Goal: Transaction & Acquisition: Purchase product/service

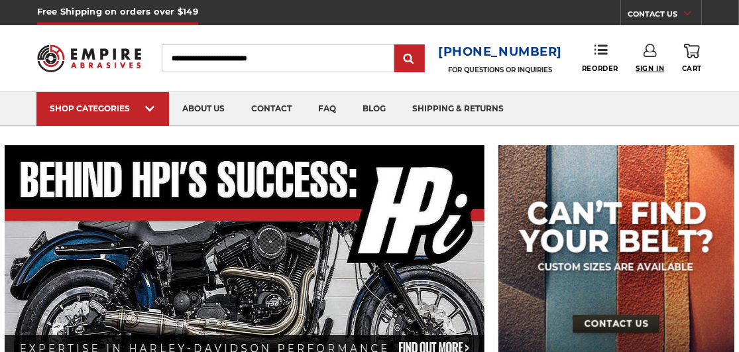
click at [649, 72] on span "Sign In" at bounding box center [650, 68] width 28 height 9
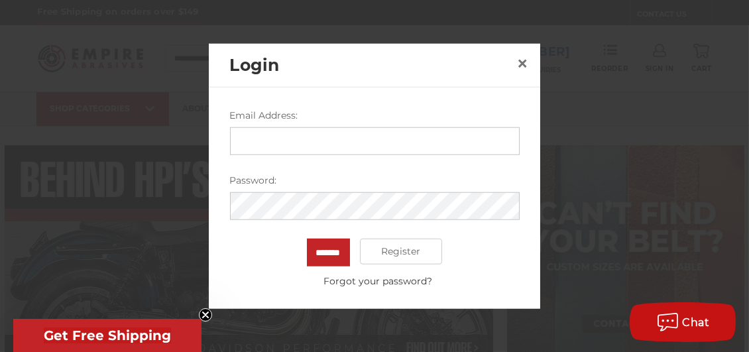
click at [388, 134] on input "Email Address:" at bounding box center [375, 141] width 290 height 28
type input "**********"
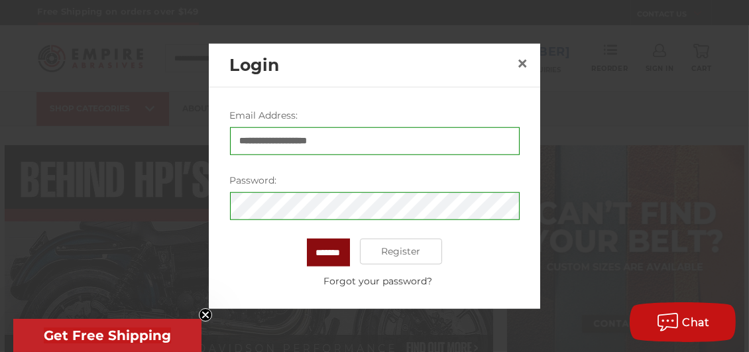
click at [338, 252] on input "*******" at bounding box center [328, 252] width 43 height 28
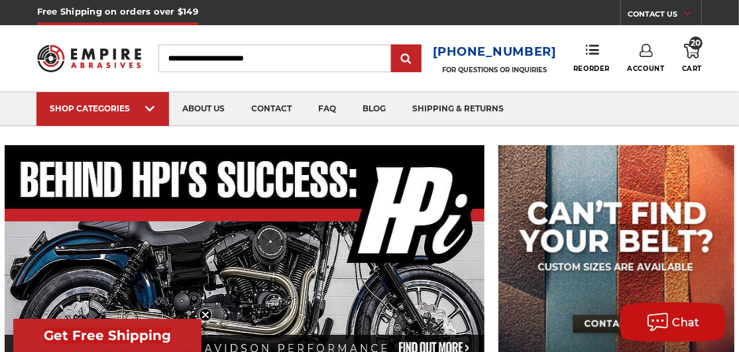
click at [690, 52] on use at bounding box center [692, 51] width 16 height 15
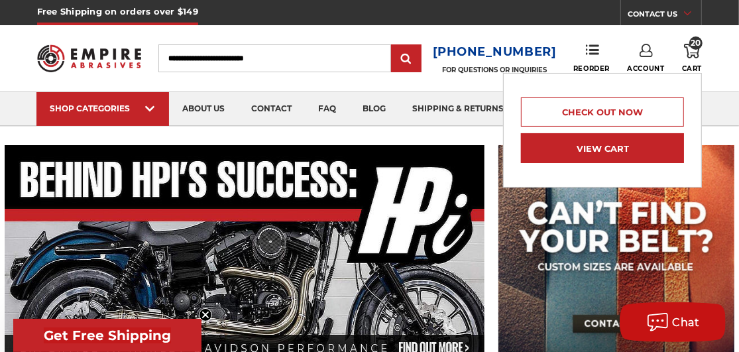
click at [599, 152] on link "View Cart" at bounding box center [602, 148] width 163 height 30
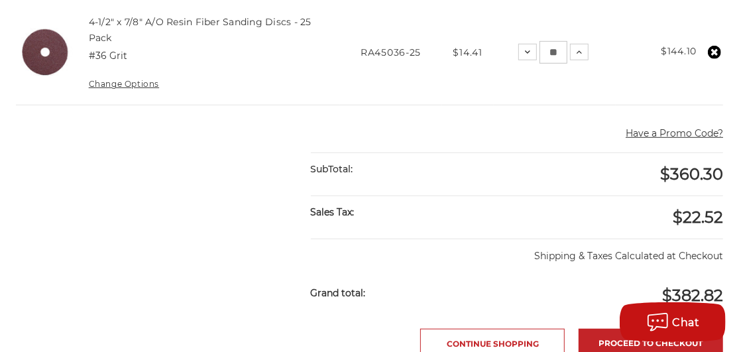
scroll to position [596, 0]
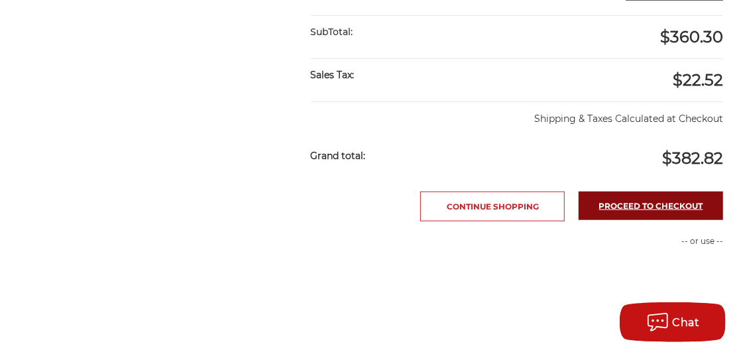
click at [655, 207] on link "Proceed to checkout" at bounding box center [651, 206] width 144 height 28
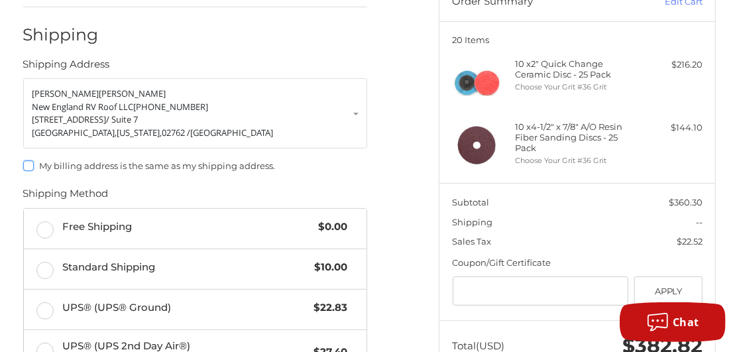
scroll to position [217, 0]
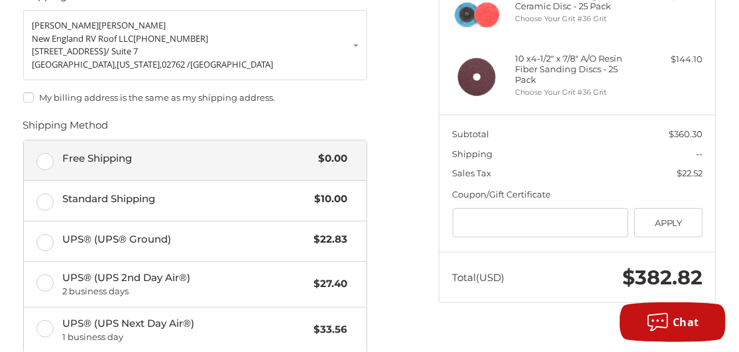
click at [48, 156] on label "Free Shipping $0.00" at bounding box center [195, 160] width 343 height 40
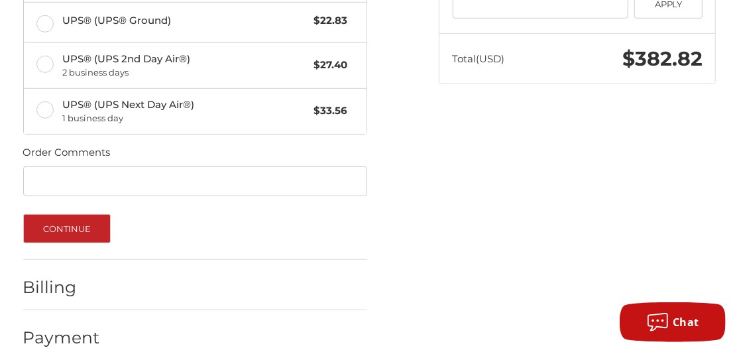
scroll to position [452, 0]
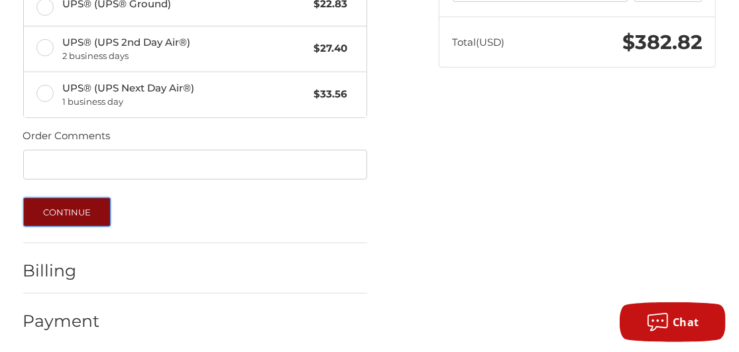
click at [70, 209] on button "Continue" at bounding box center [67, 211] width 88 height 29
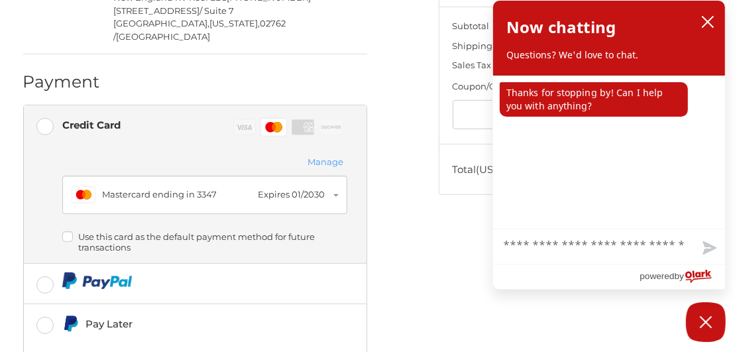
scroll to position [500, 0]
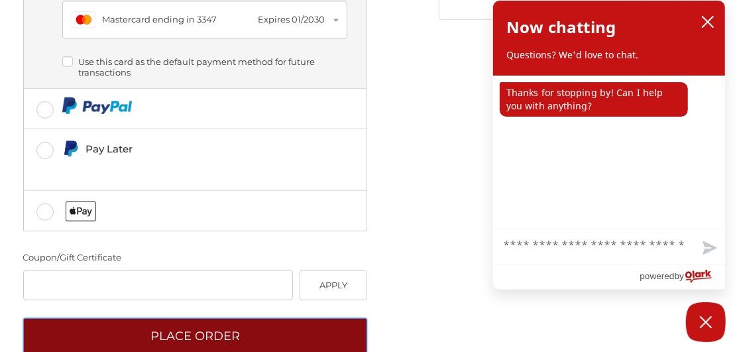
click at [186, 318] on button "Place Order" at bounding box center [195, 336] width 345 height 36
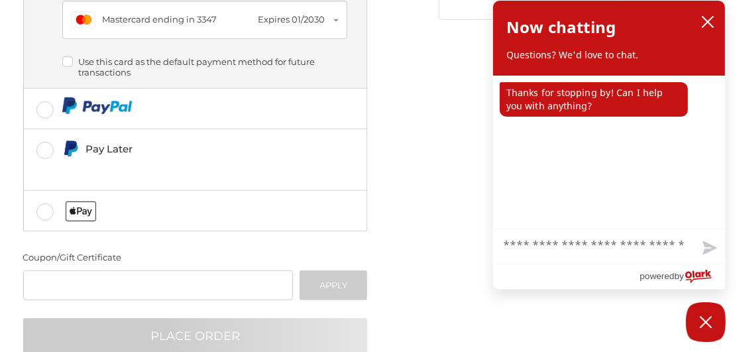
scroll to position [121, 0]
